Goal: Task Accomplishment & Management: Manage account settings

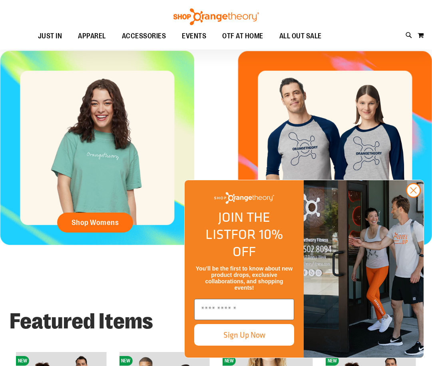
scroll to position [279, 0]
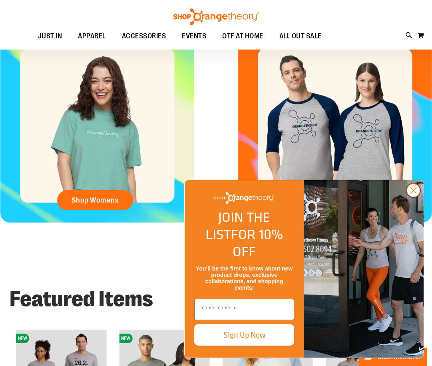
click at [422, 211] on img "FLYOUT Form" at bounding box center [363, 268] width 120 height 177
click at [413, 197] on circle "Close dialog" at bounding box center [413, 190] width 13 height 13
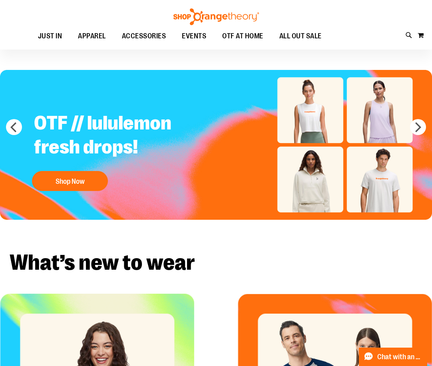
scroll to position [0, 0]
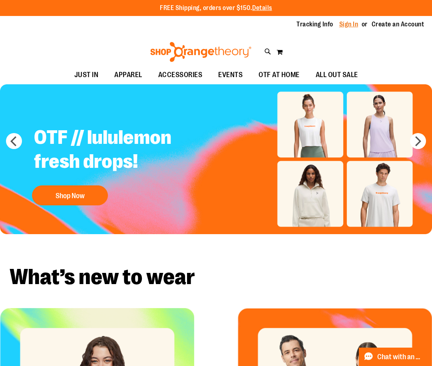
click at [349, 28] on link "Sign In" at bounding box center [348, 24] width 19 height 9
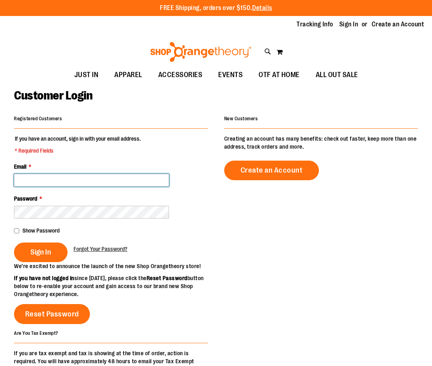
click at [25, 177] on input "Email *" at bounding box center [91, 180] width 155 height 13
type input "**********"
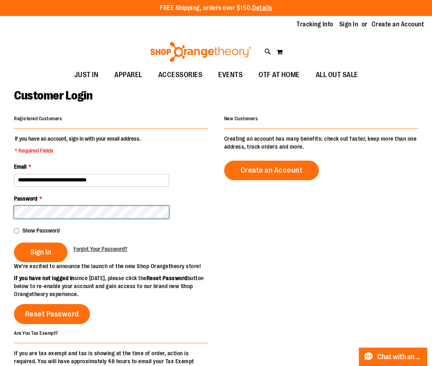
click at [14, 242] on button "Sign In" at bounding box center [41, 252] width 54 height 20
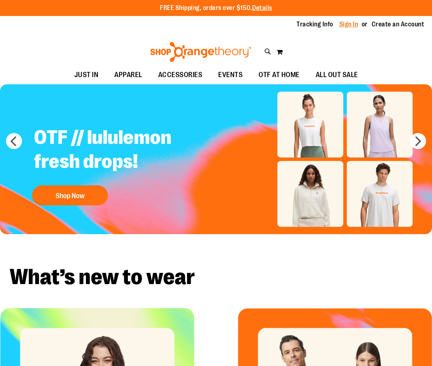
click at [347, 26] on link "Sign In" at bounding box center [348, 24] width 19 height 9
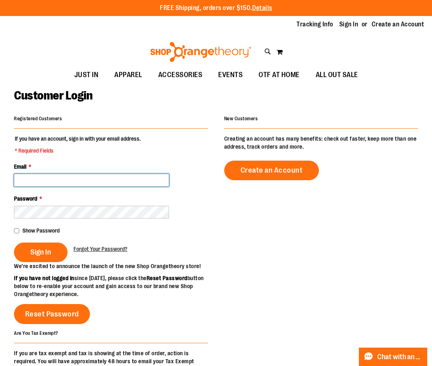
click at [84, 178] on input "Email *" at bounding box center [91, 180] width 155 height 13
type input "**********"
